Goal: Navigation & Orientation: Find specific page/section

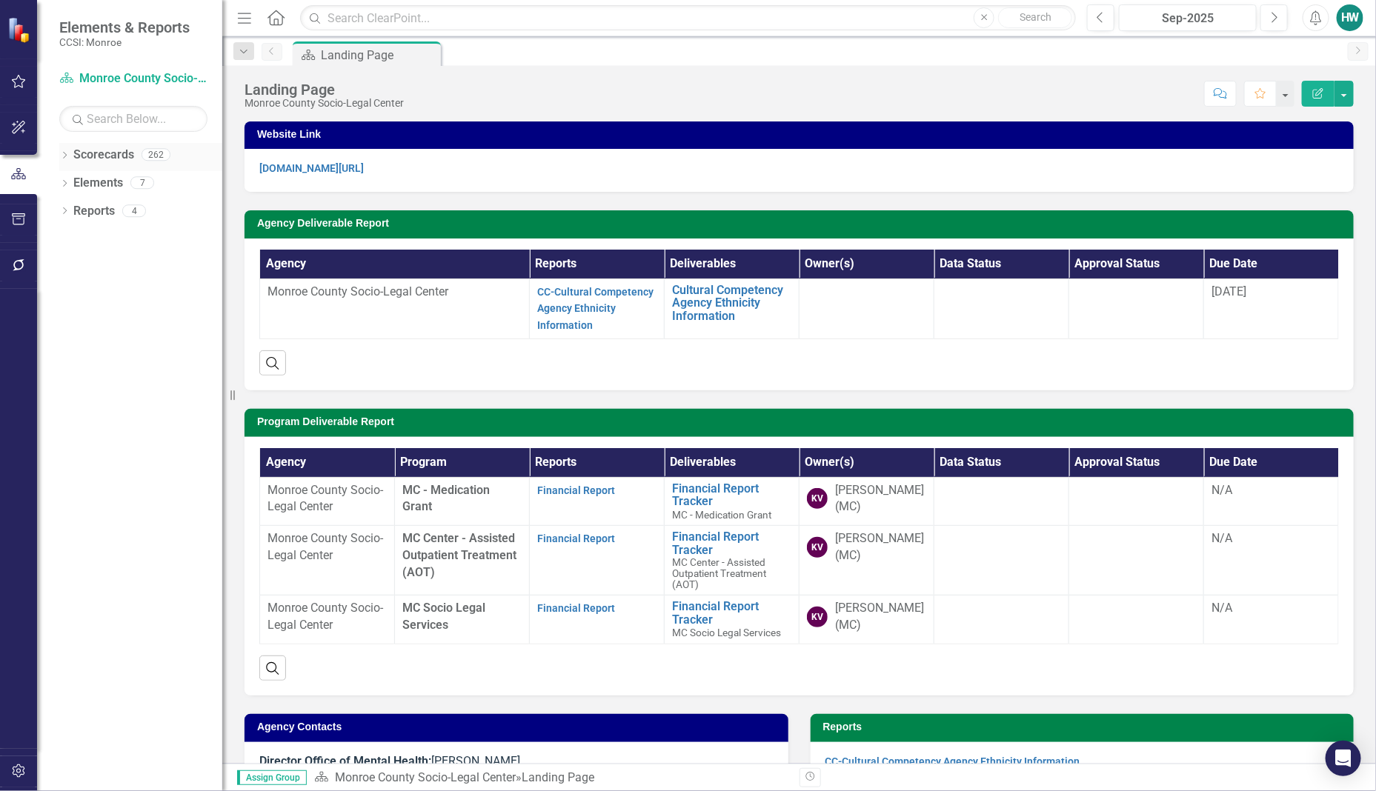
click at [68, 156] on icon "Dropdown" at bounding box center [64, 157] width 10 height 8
click at [72, 183] on icon "Dropdown" at bounding box center [72, 182] width 11 height 9
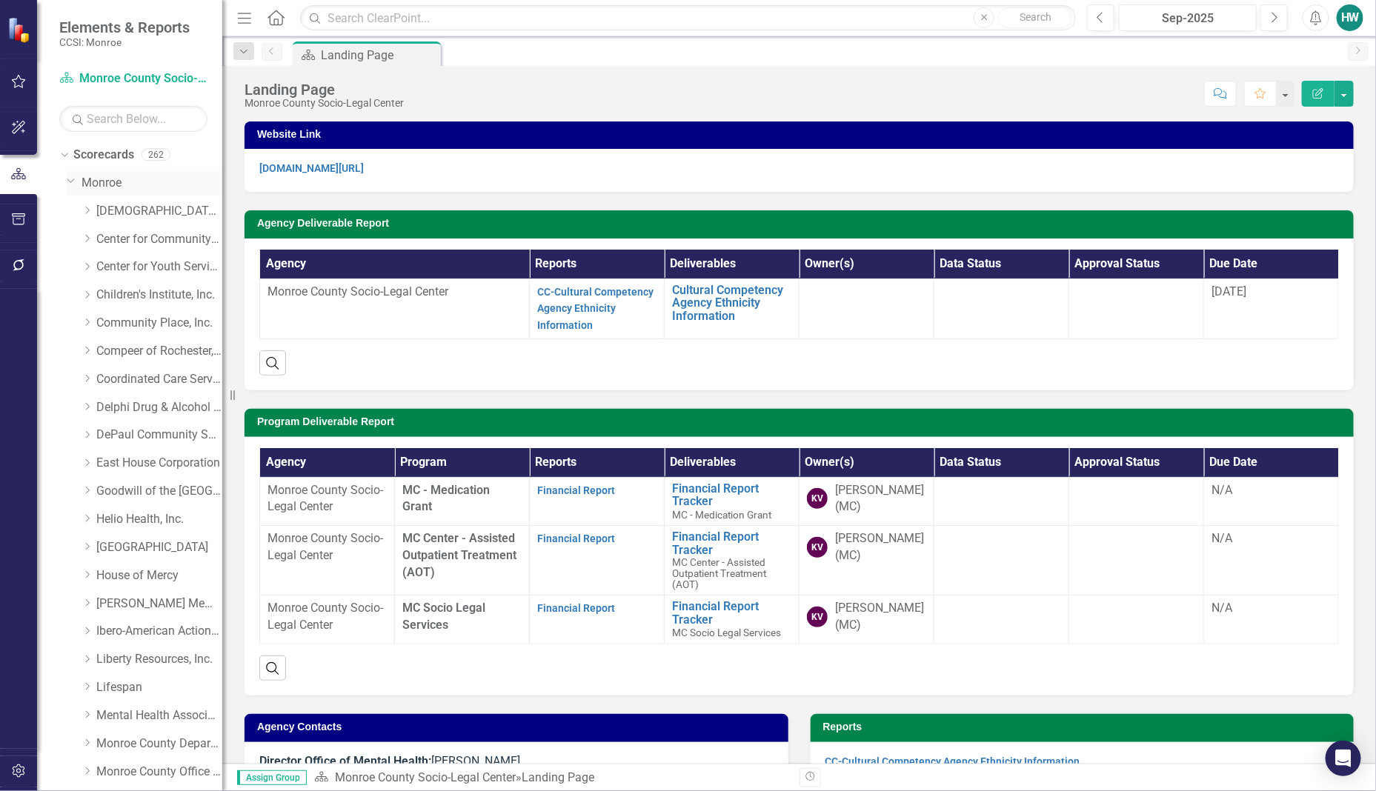
click at [70, 180] on icon "Dropdown" at bounding box center [71, 180] width 9 height 11
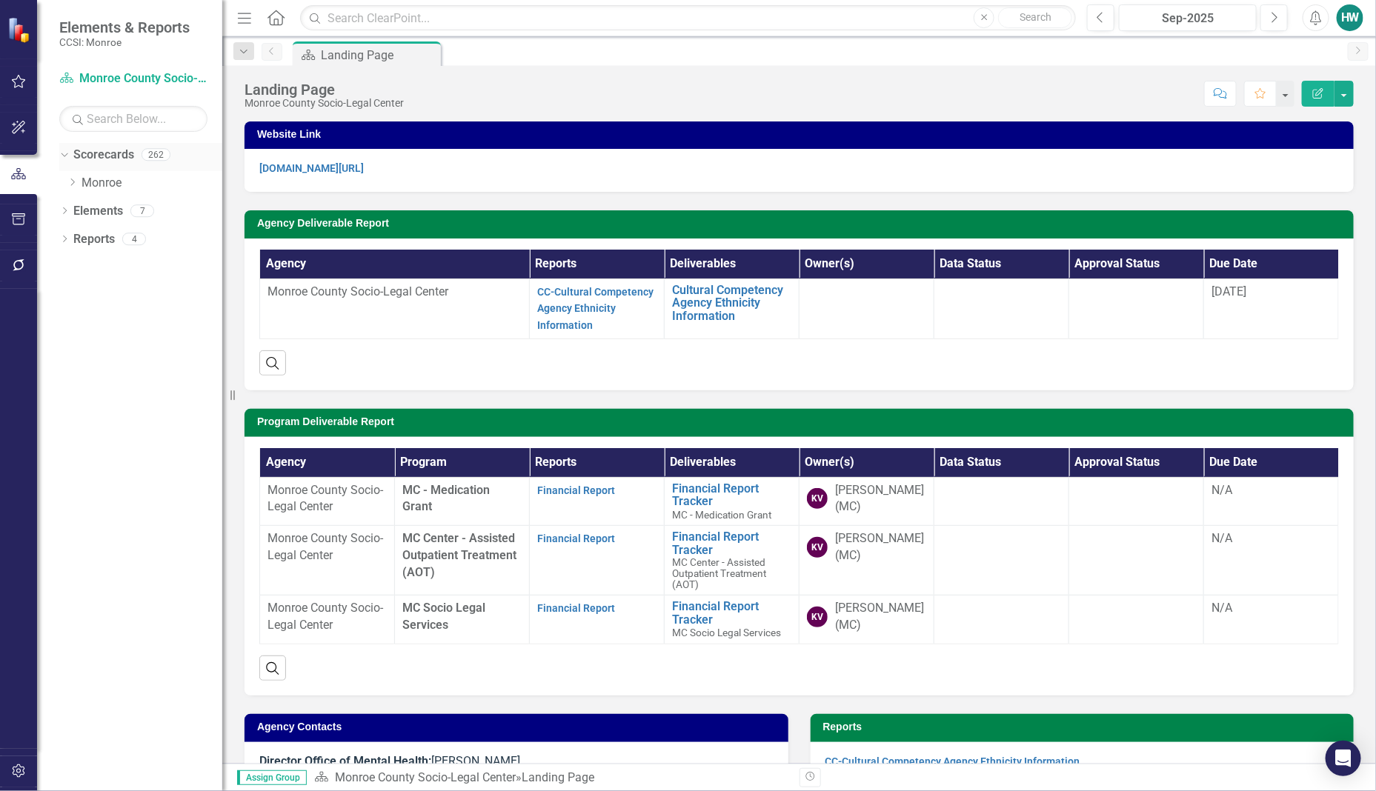
click at [64, 154] on icon "Dropdown" at bounding box center [63, 154] width 8 height 10
click at [63, 154] on icon "Dropdown" at bounding box center [64, 157] width 10 height 8
click at [73, 184] on icon at bounding box center [73, 182] width 4 height 7
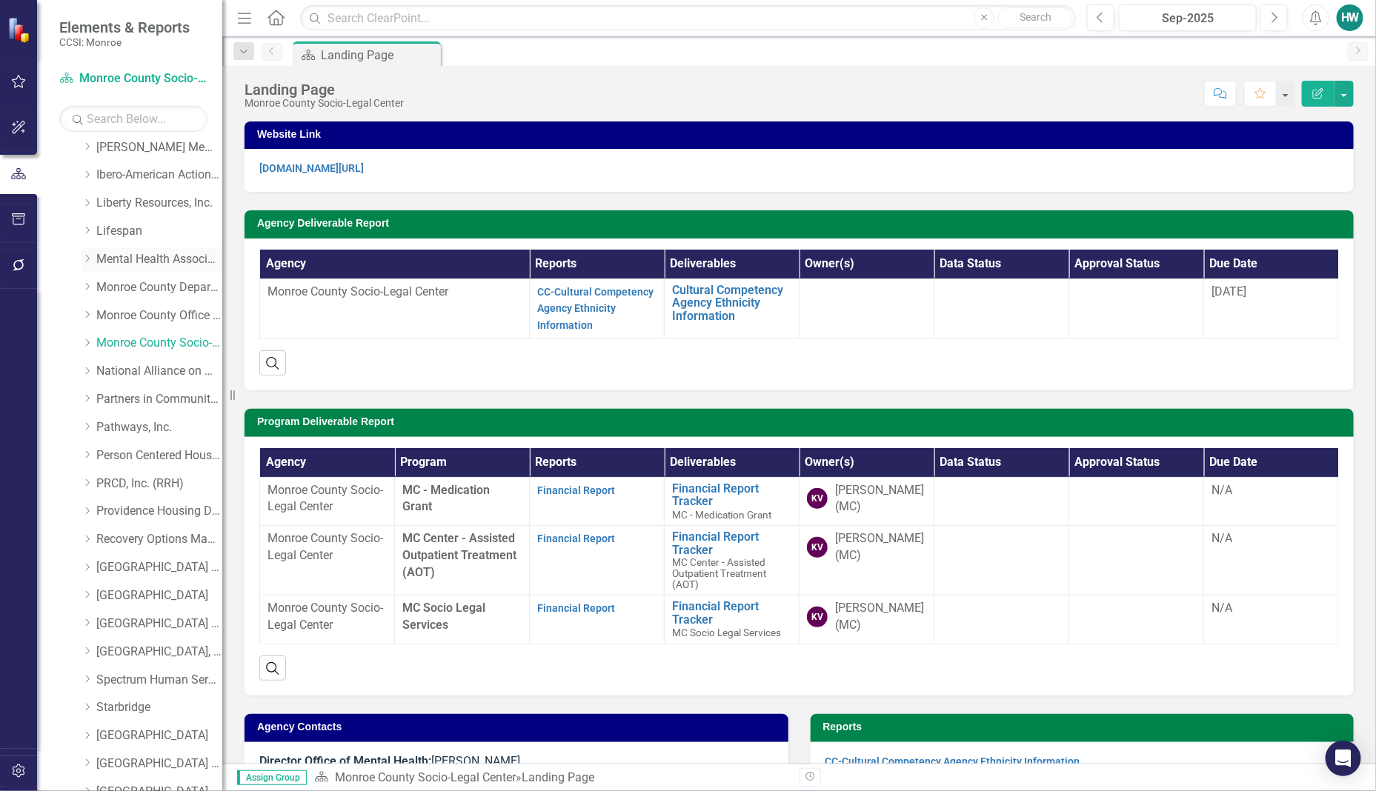
scroll to position [364, 0]
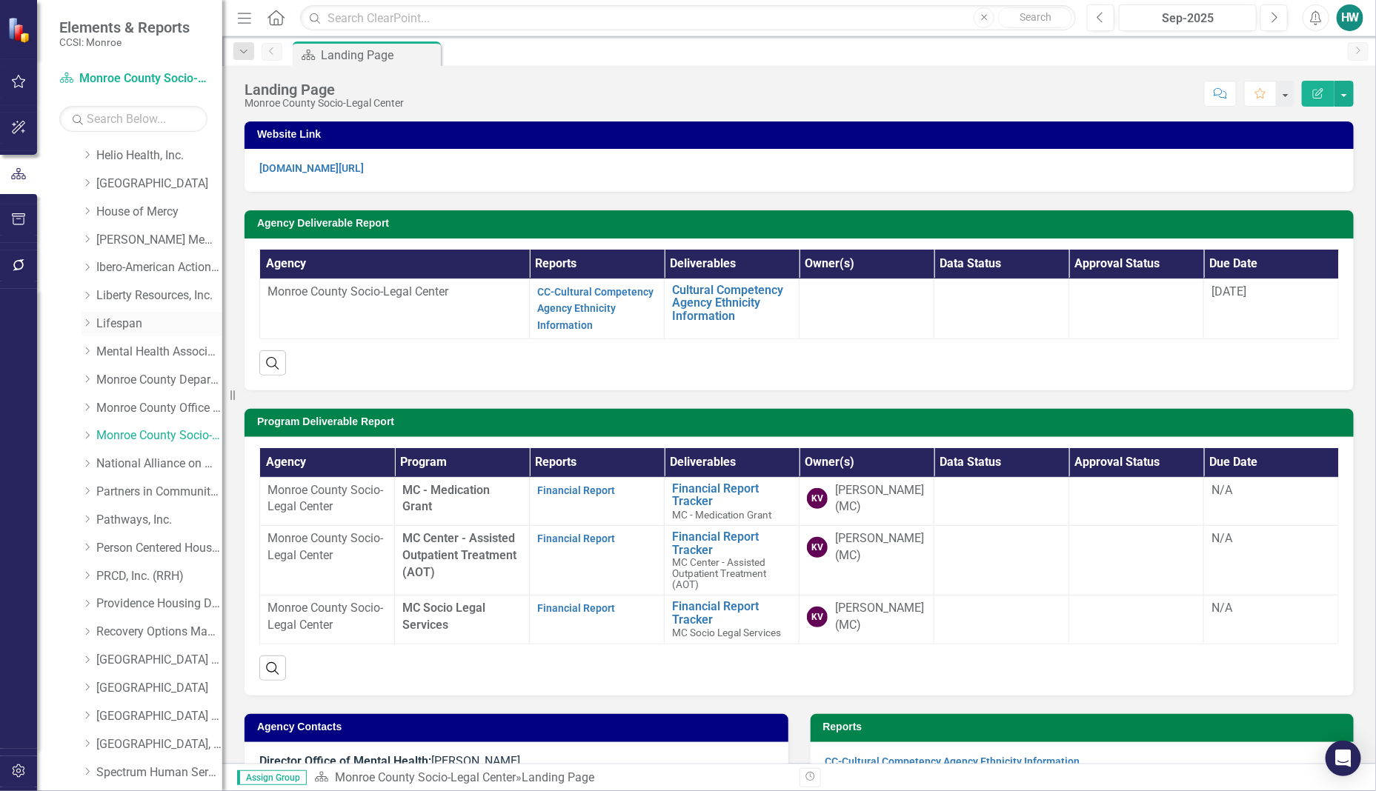
click at [123, 321] on link "Lifespan" at bounding box center [159, 324] width 126 height 17
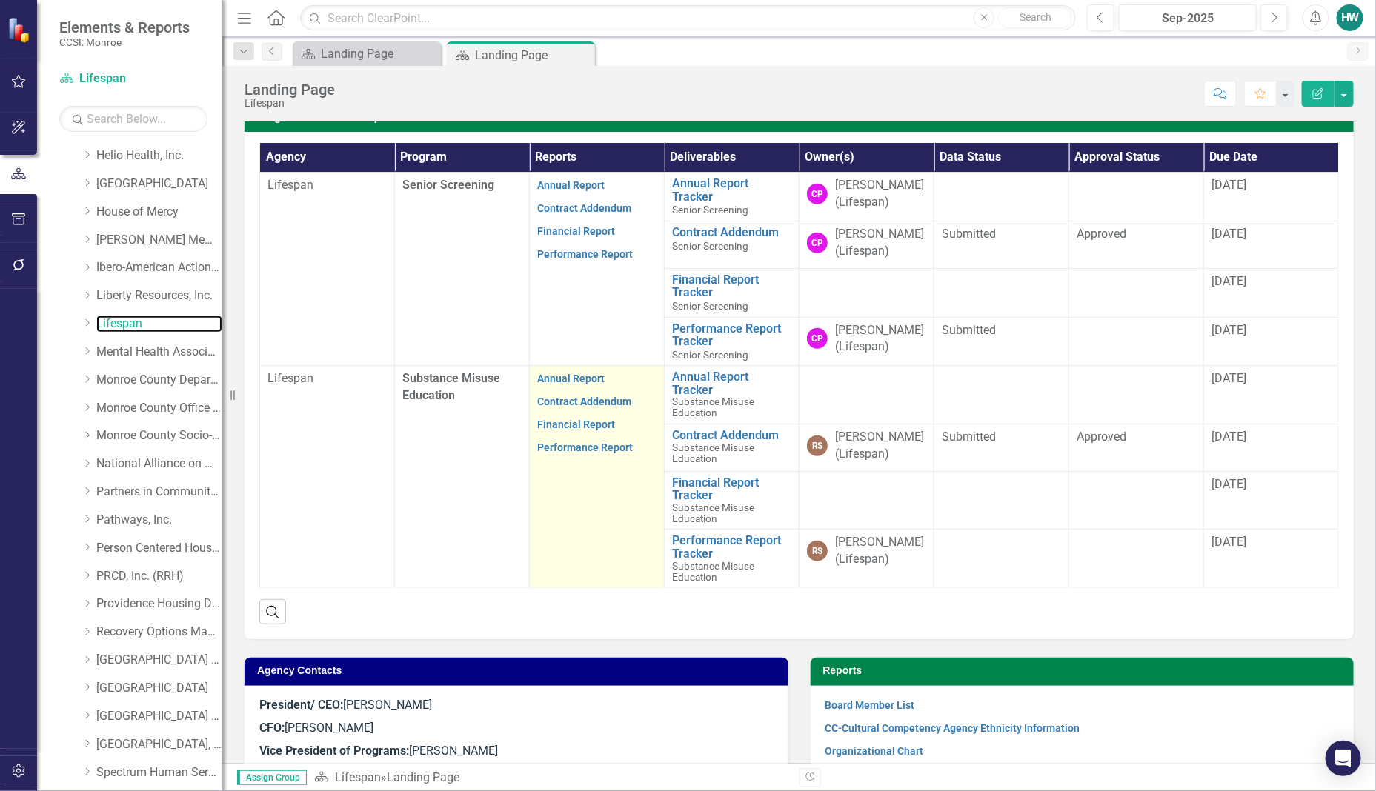
scroll to position [295, 0]
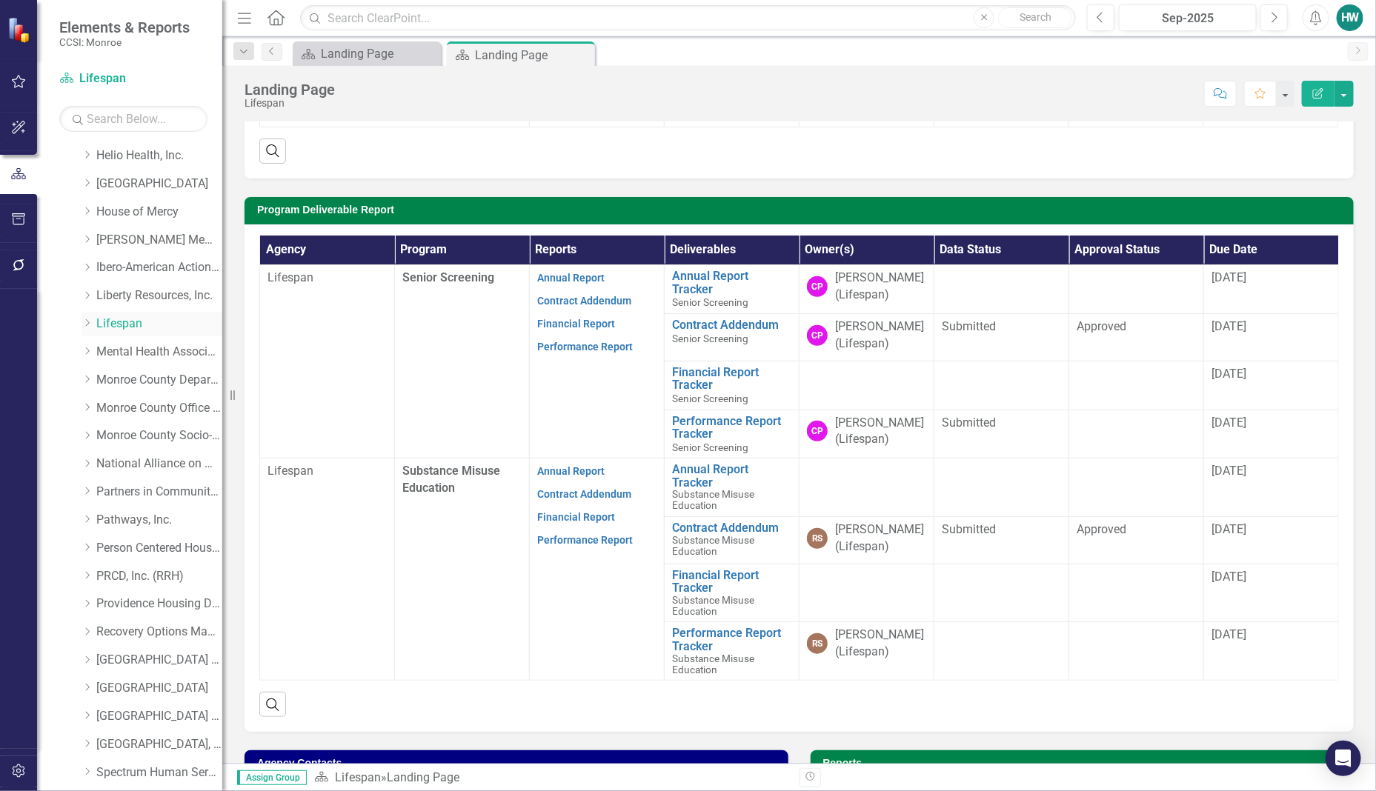
click at [89, 325] on icon "Dropdown" at bounding box center [87, 323] width 11 height 9
click at [159, 411] on link "Substance Misuse Education" at bounding box center [166, 408] width 111 height 17
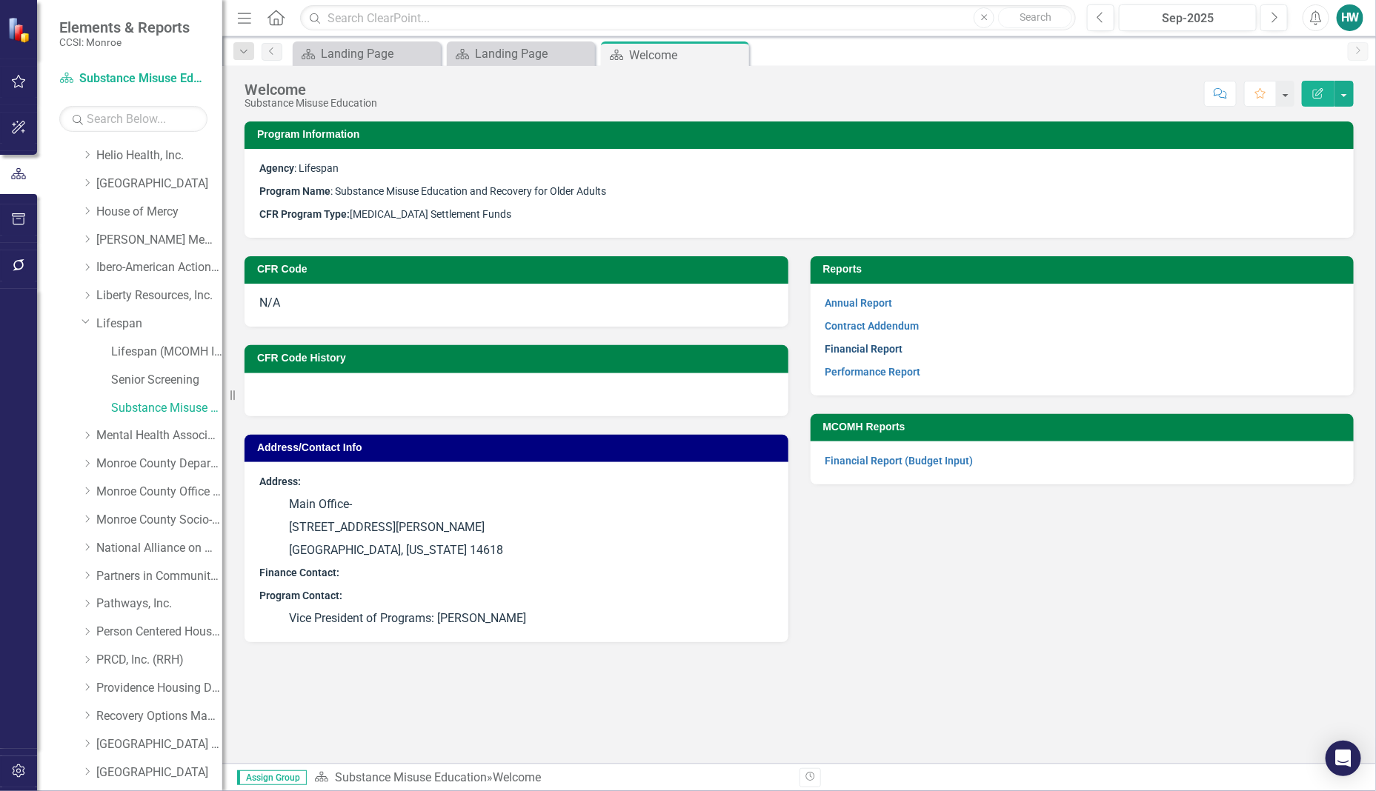
click at [856, 348] on link "Financial Report" at bounding box center [864, 349] width 78 height 12
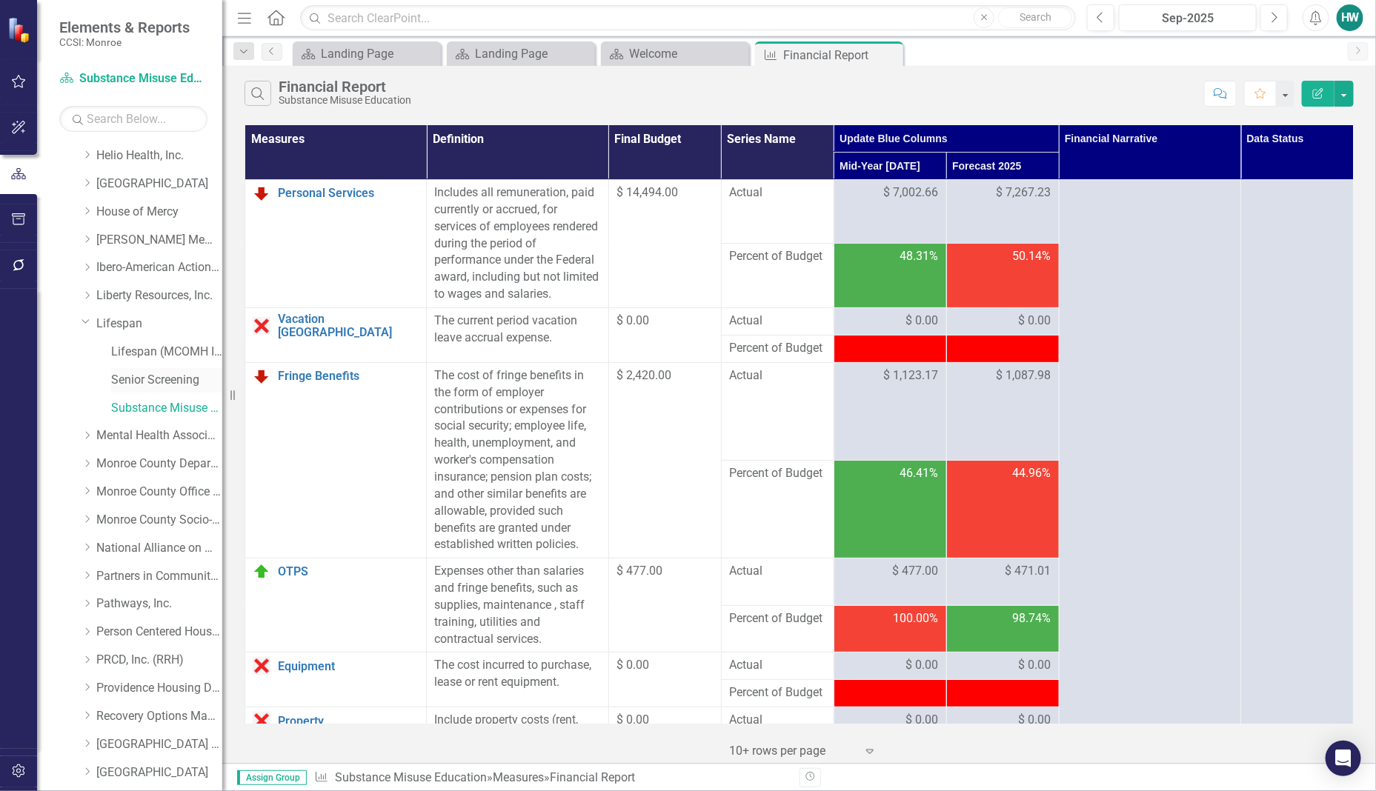
click at [173, 382] on link "Senior Screening" at bounding box center [166, 380] width 111 height 17
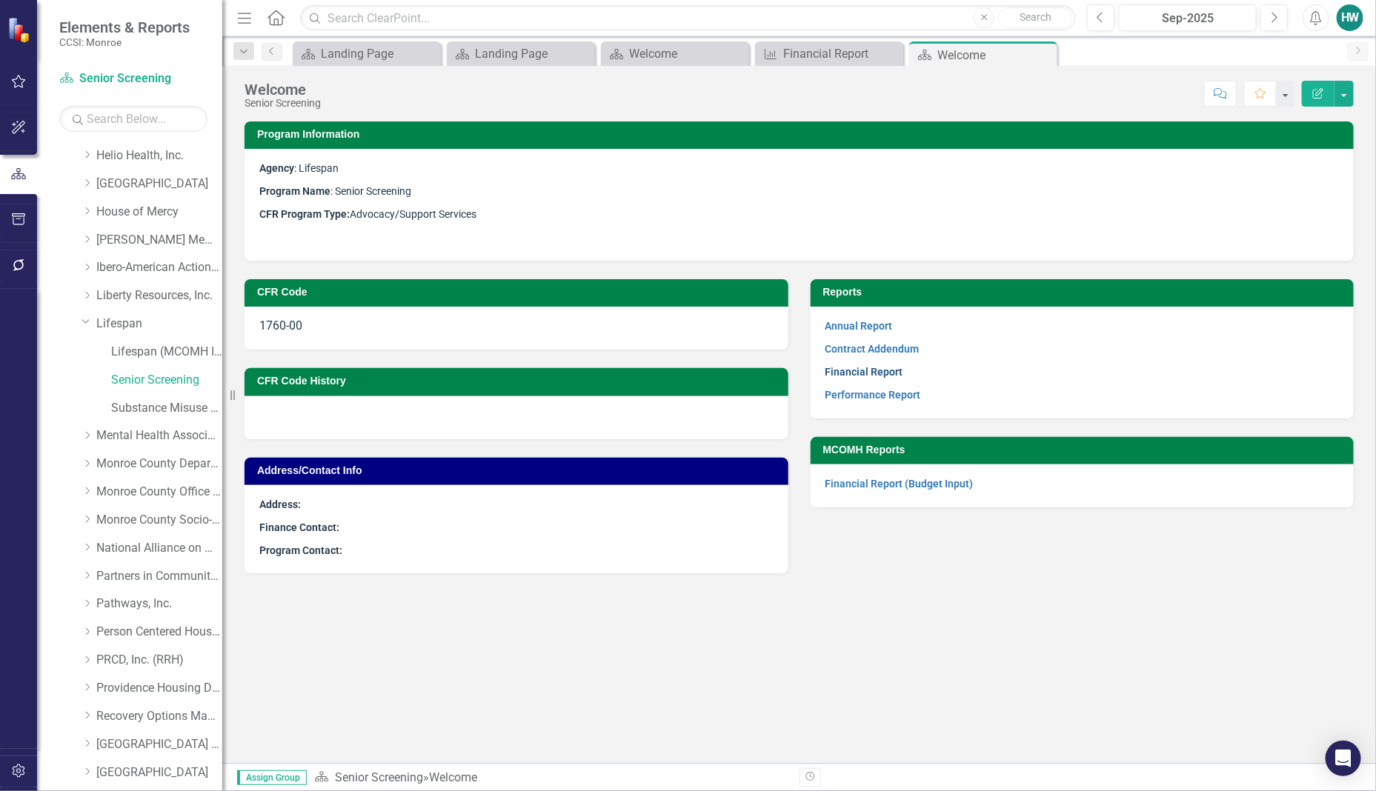
click at [868, 374] on link "Financial Report" at bounding box center [864, 372] width 78 height 12
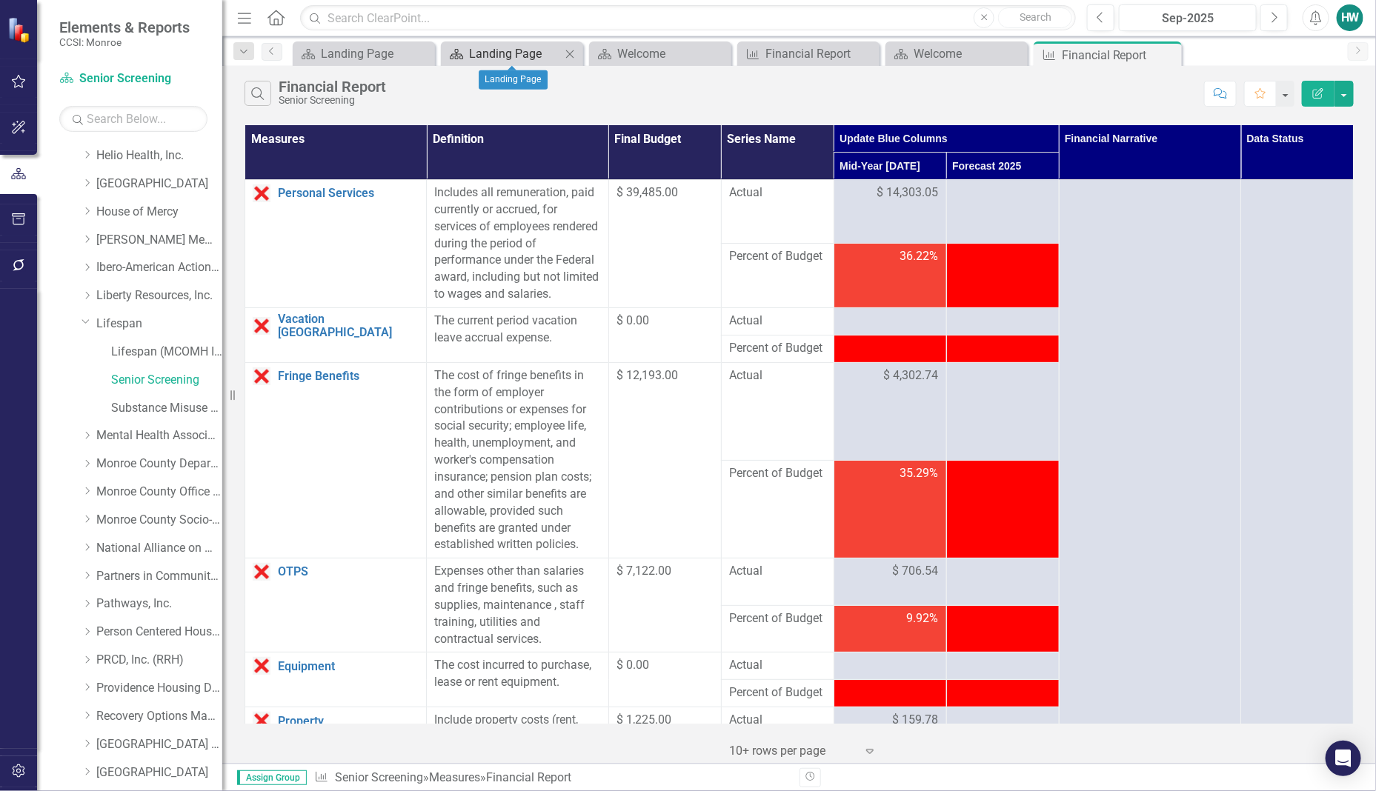
click at [502, 50] on div "Landing Page" at bounding box center [515, 53] width 92 height 19
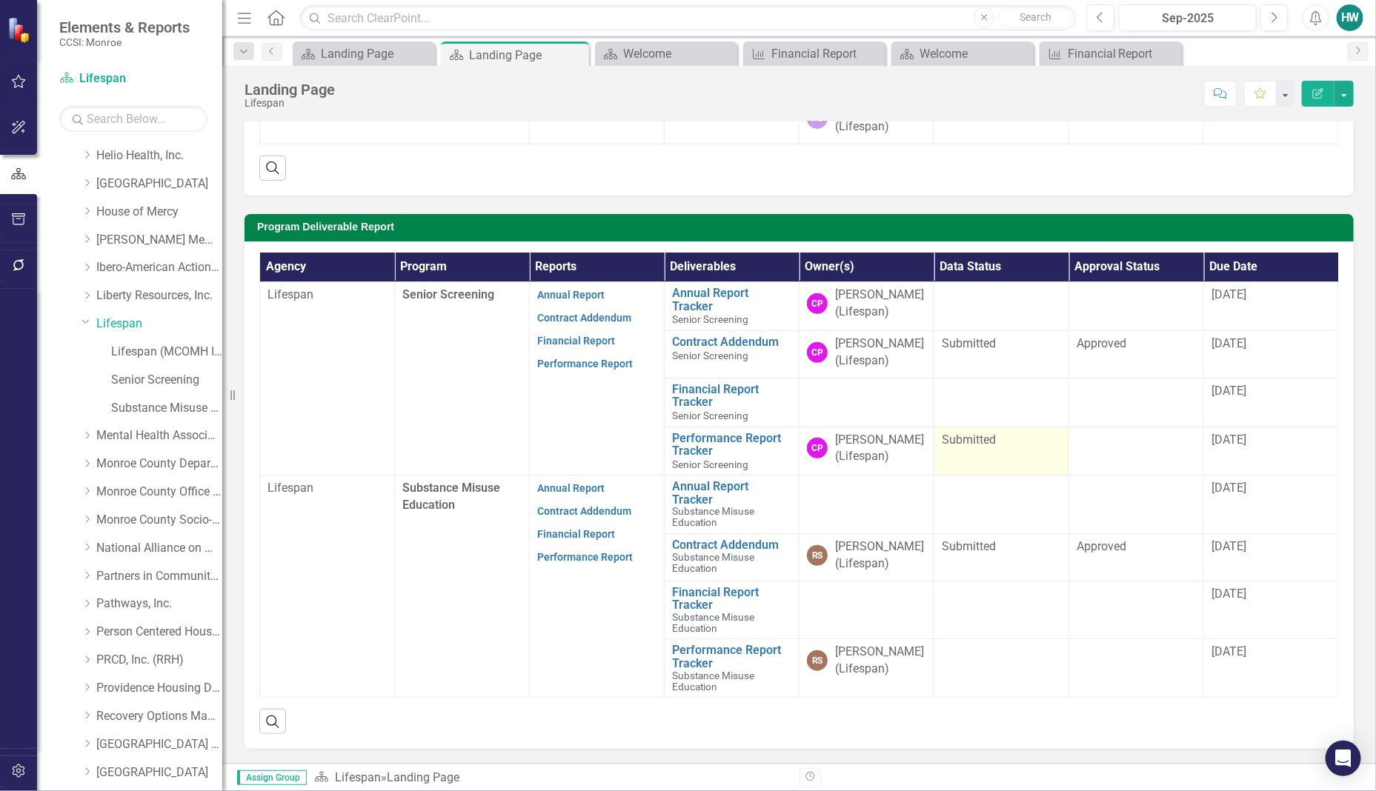
scroll to position [370, 0]
